Goal: Find specific page/section: Find specific page/section

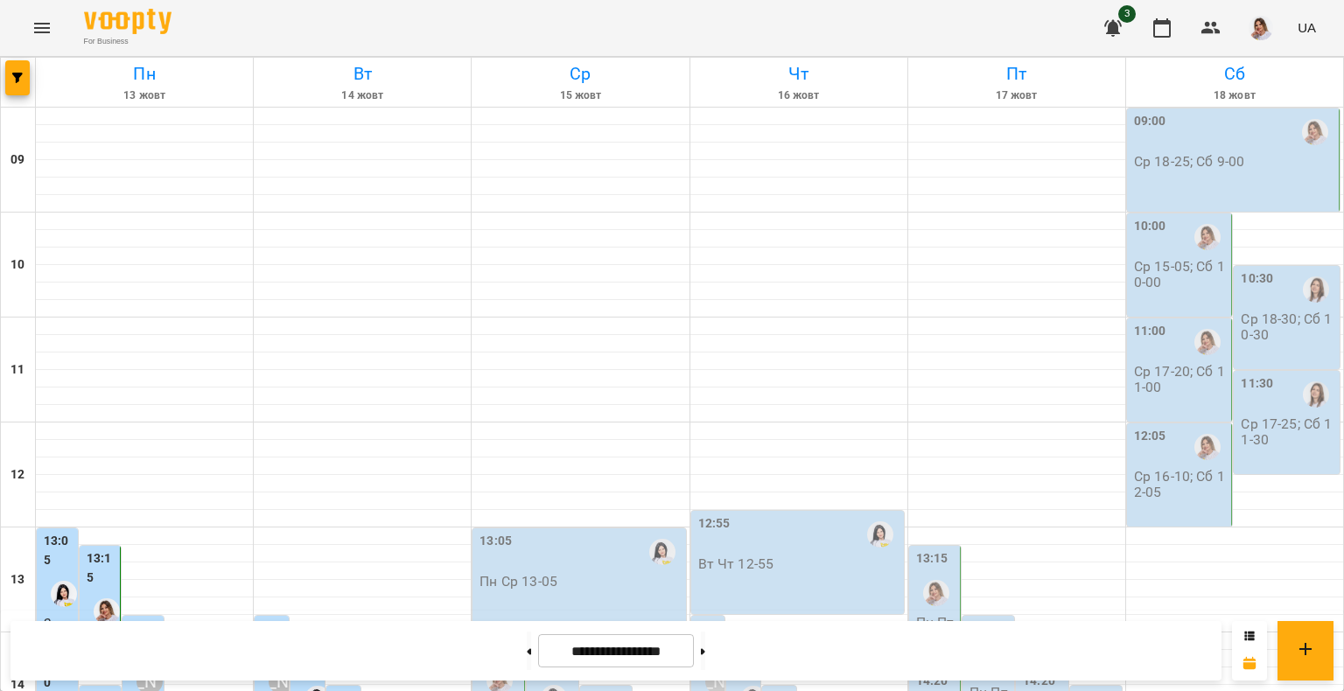
scroll to position [700, 0]
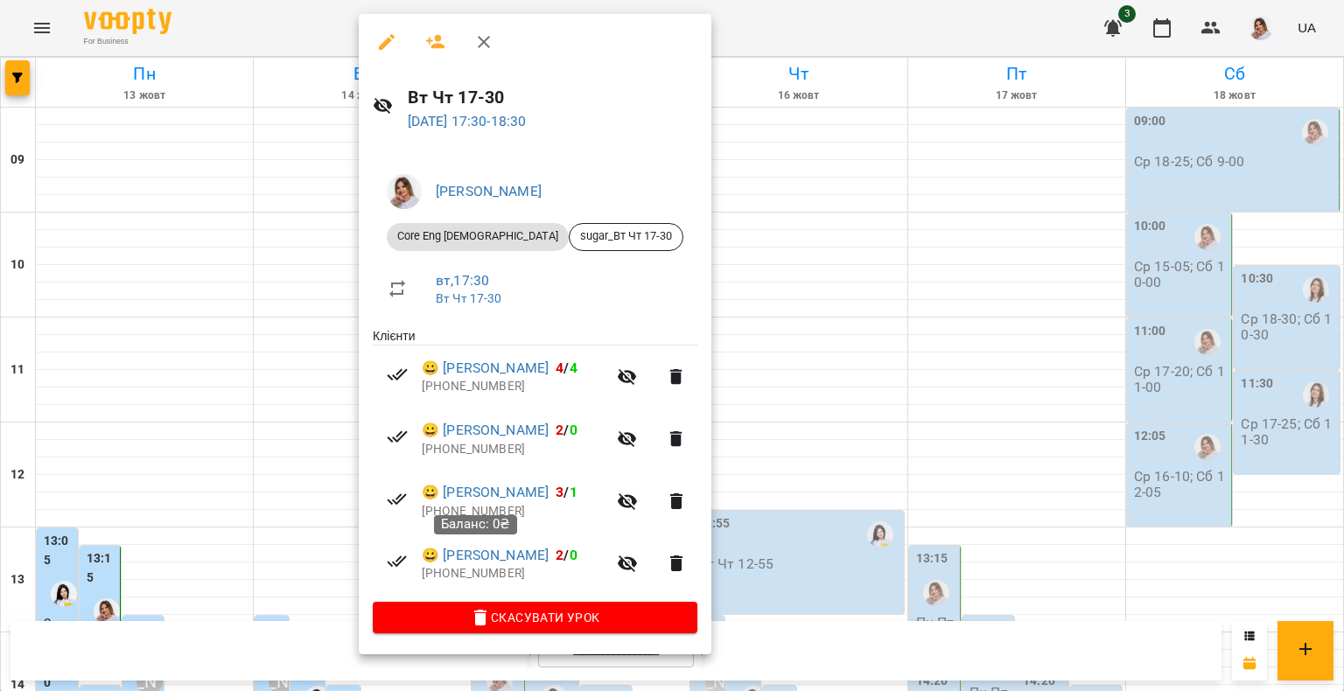
drag, startPoint x: 504, startPoint y: 558, endPoint x: 382, endPoint y: 535, distance: 124.8
click at [382, 535] on li "😀 [PERSON_NAME] 2 / 0 [PHONE_NUMBER]" at bounding box center [535, 564] width 325 height 62
click at [480, 559] on link "😀 [PERSON_NAME]" at bounding box center [485, 555] width 127 height 21
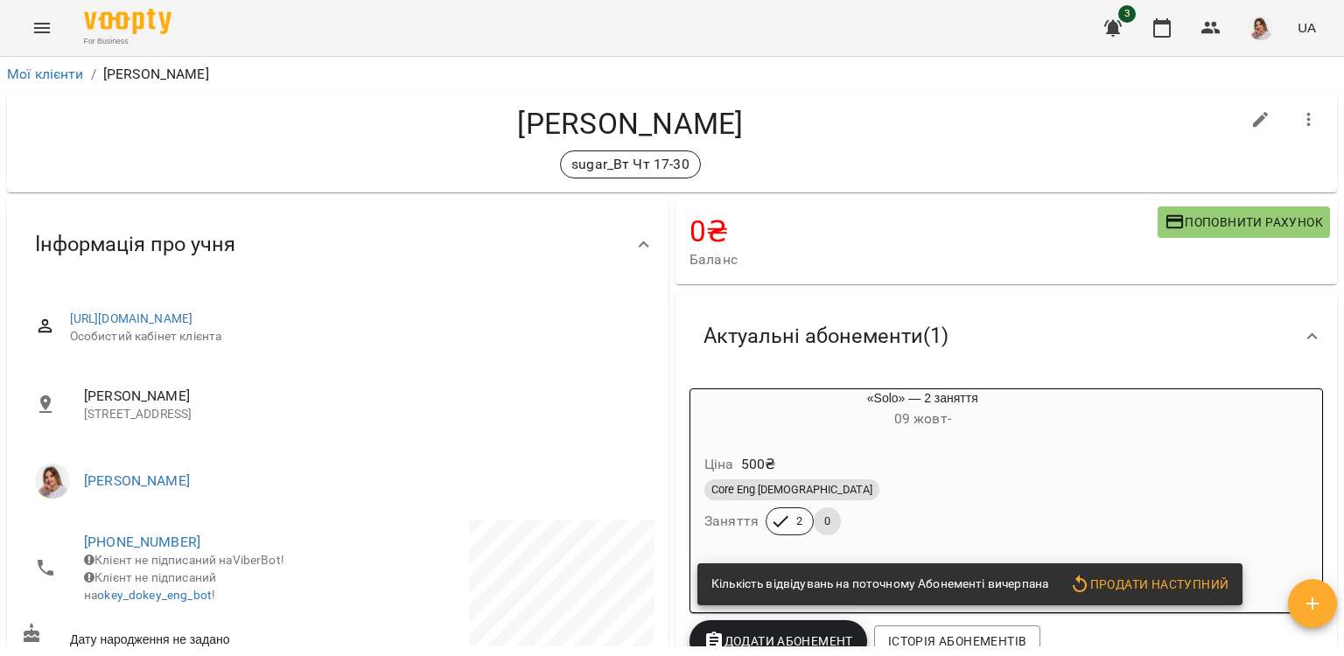
click at [647, 114] on h4 "[PERSON_NAME]" at bounding box center [630, 124] width 1219 height 36
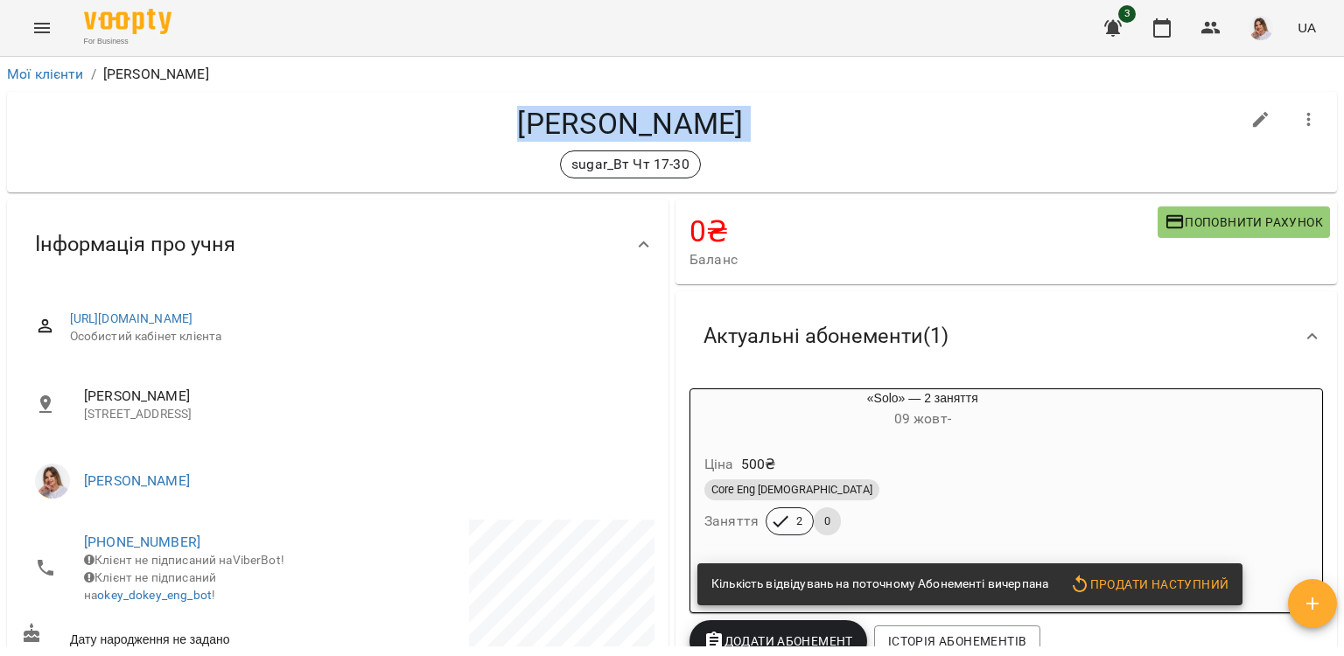
click at [647, 114] on h4 "[PERSON_NAME]" at bounding box center [630, 124] width 1219 height 36
copy div "[PERSON_NAME] sugar_Вт Чт 17-30"
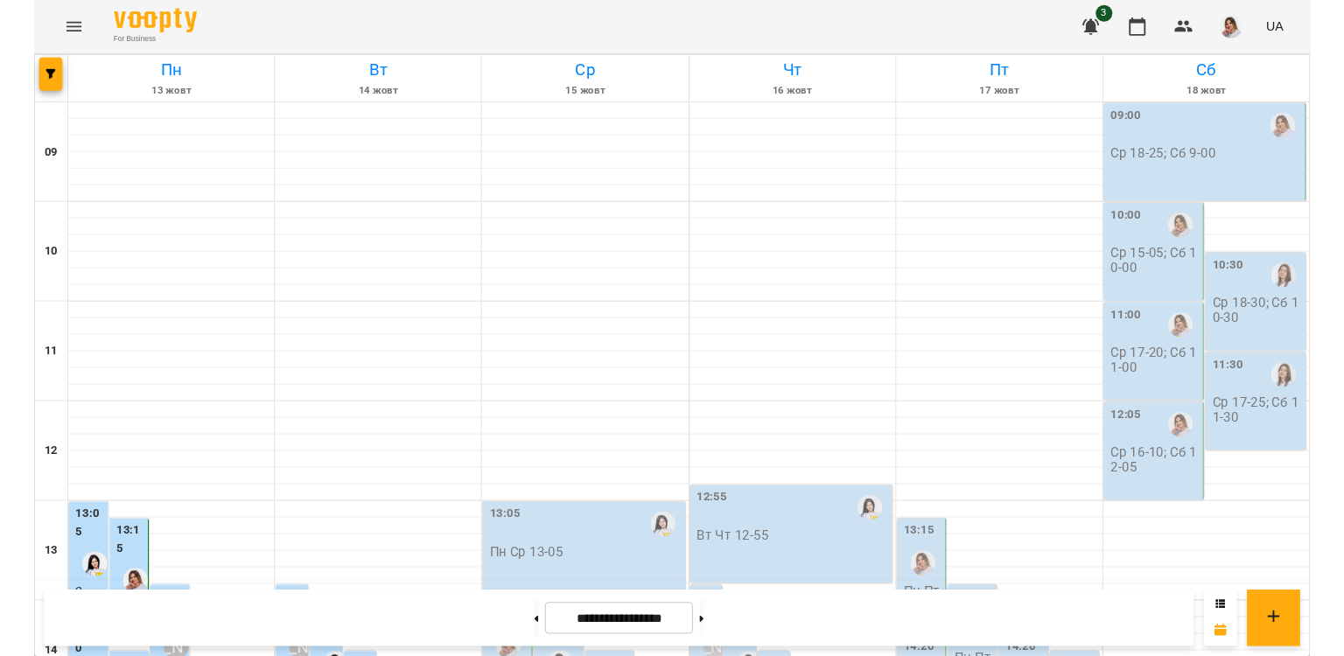
scroll to position [754, 0]
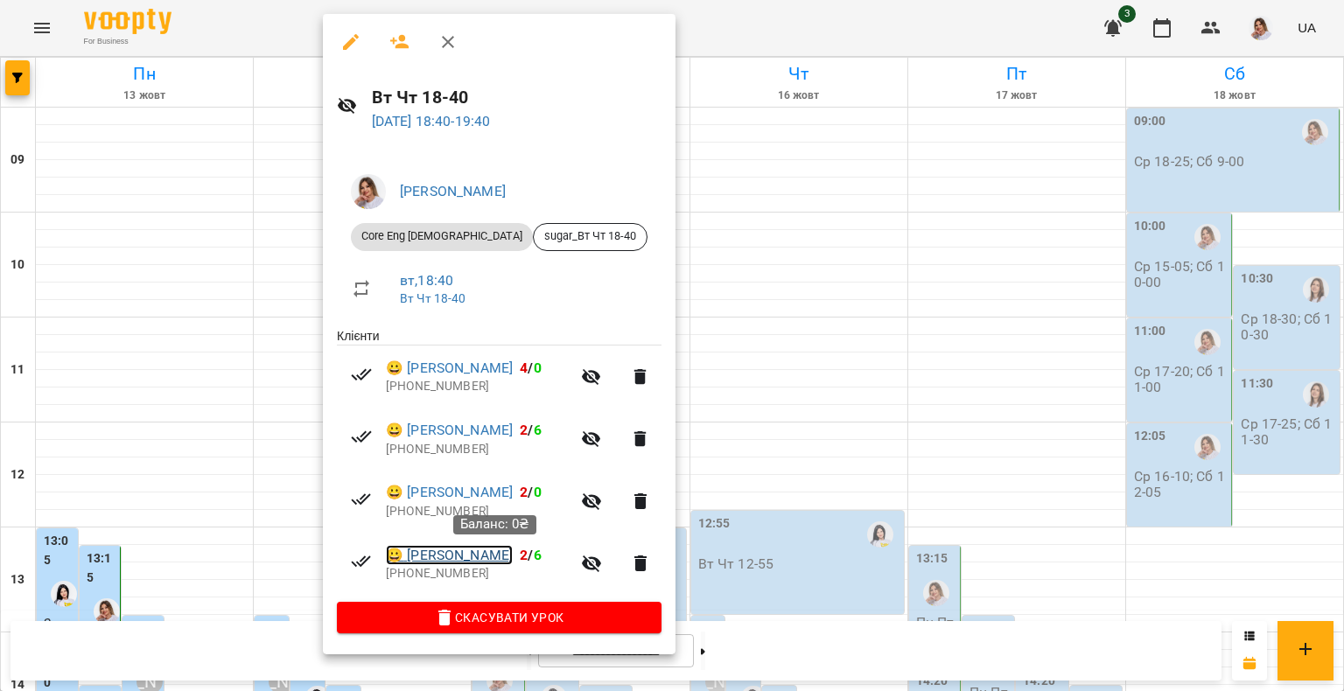
click at [469, 558] on link "😀 [PERSON_NAME]" at bounding box center [449, 555] width 127 height 21
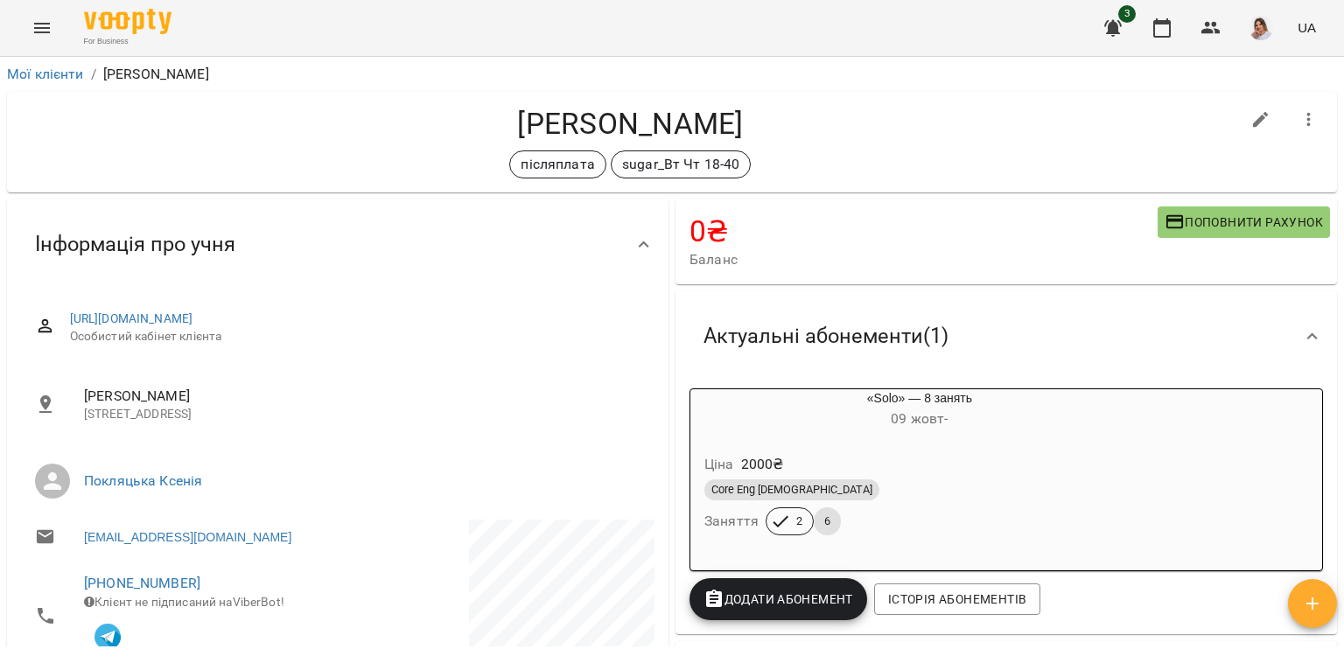
click at [660, 124] on h4 "[PERSON_NAME]" at bounding box center [630, 124] width 1219 height 36
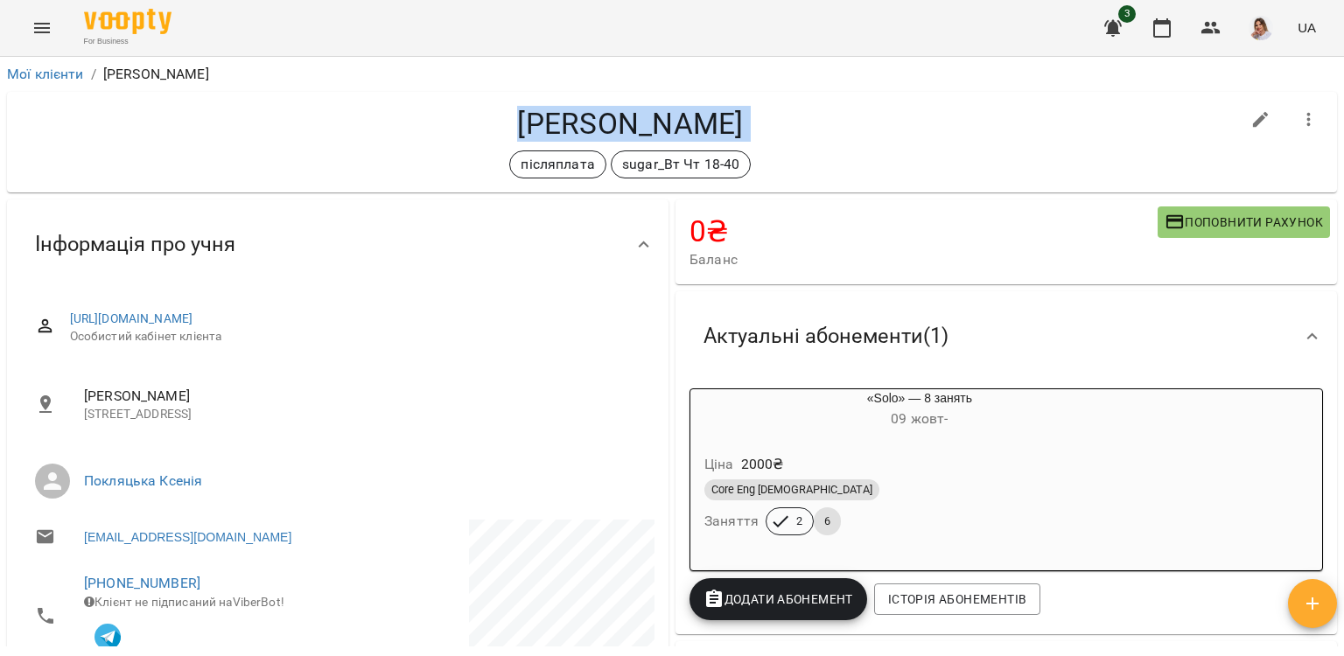
click at [660, 124] on h4 "[PERSON_NAME]" at bounding box center [630, 124] width 1219 height 36
copy div "[PERSON_NAME] післяплата sugar_Вт Чт 18-40"
